Goal: Navigation & Orientation: Understand site structure

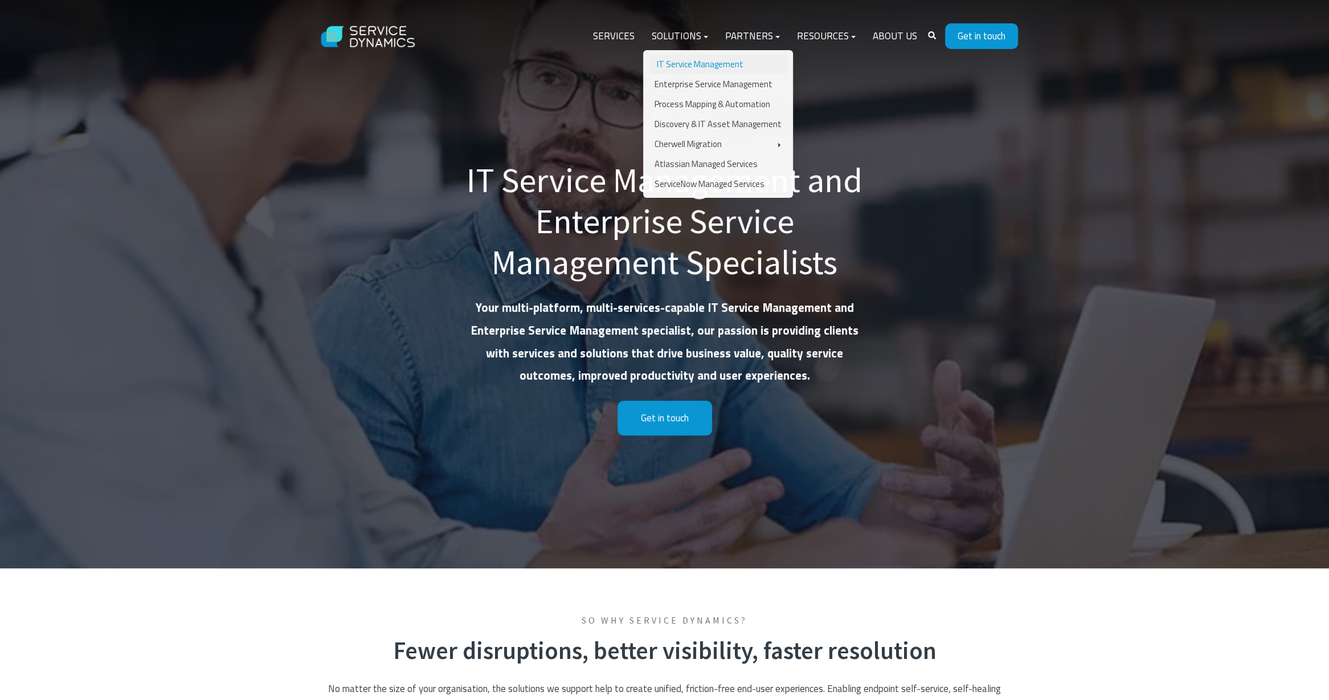
click at [671, 62] on link "IT Service Management" at bounding box center [718, 64] width 138 height 20
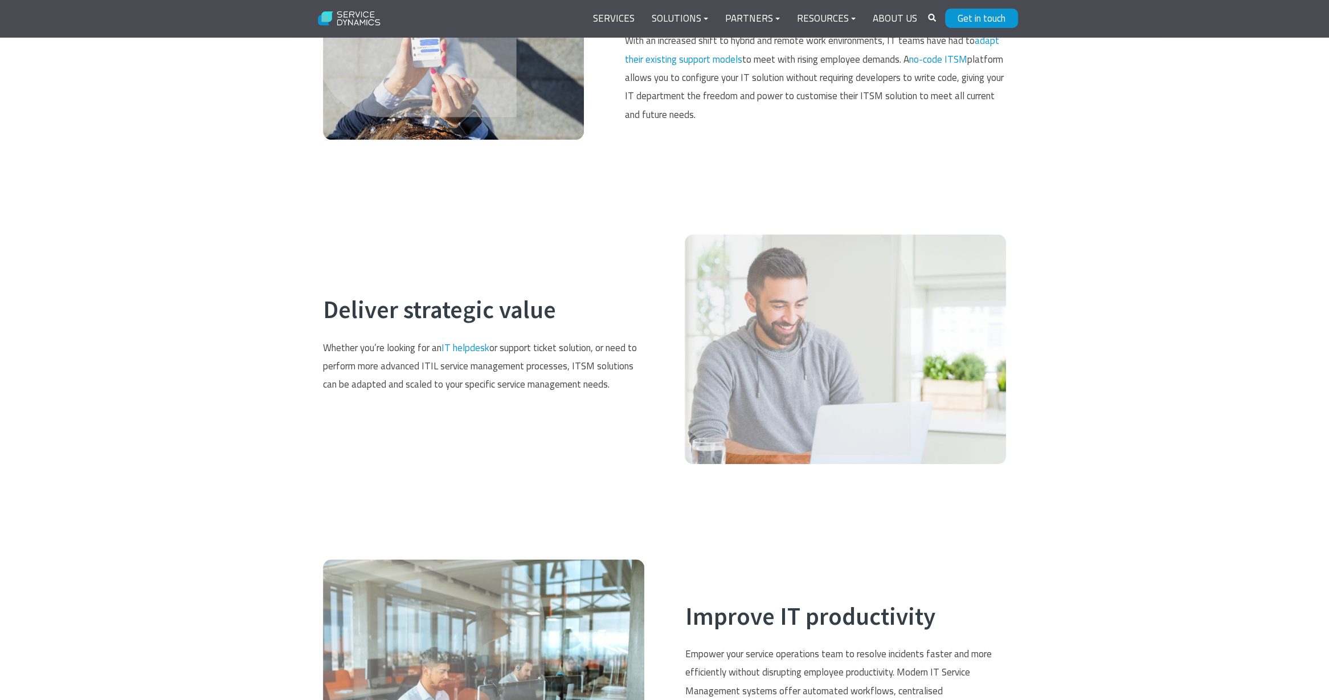
scroll to position [1083, 0]
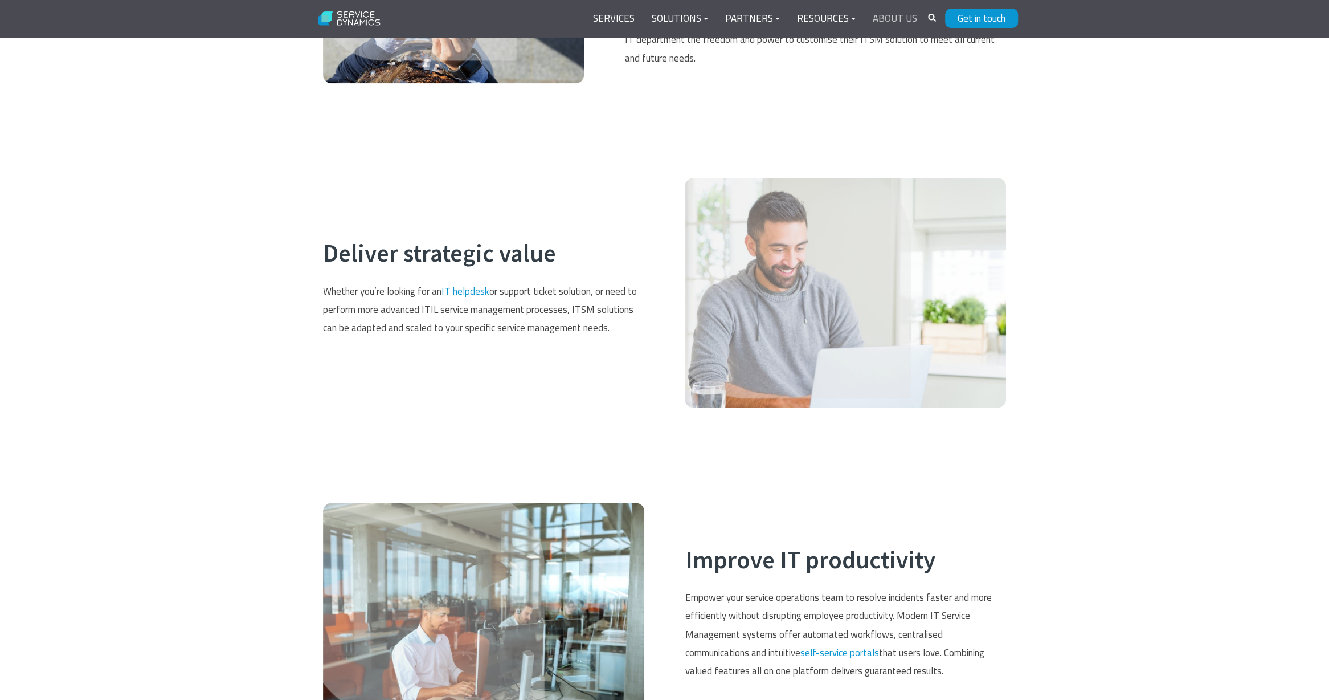
click at [901, 25] on link "About Us" at bounding box center [895, 18] width 62 height 27
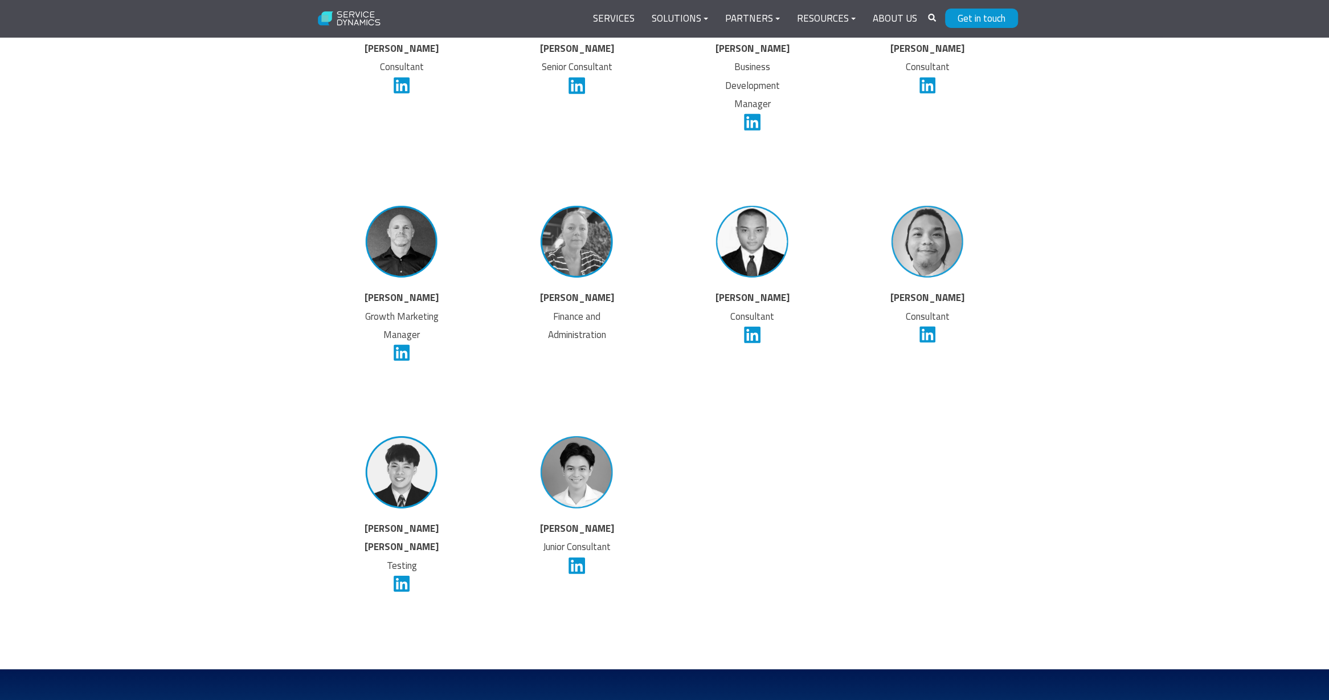
scroll to position [3020, 0]
